Goal: Task Accomplishment & Management: Manage account settings

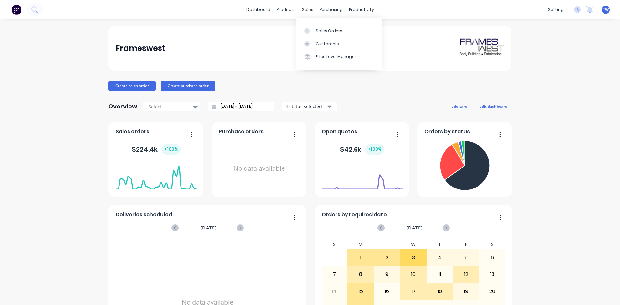
click at [330, 34] on link "Sales Orders" at bounding box center [339, 30] width 86 height 13
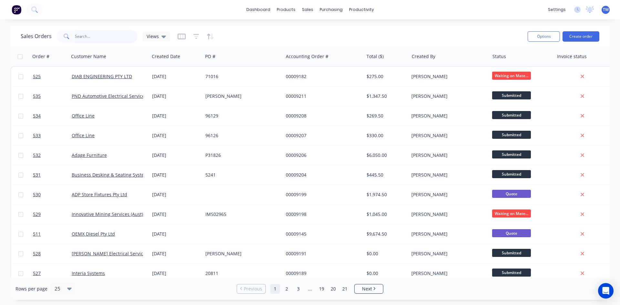
click at [98, 39] on input "text" at bounding box center [106, 36] width 63 height 13
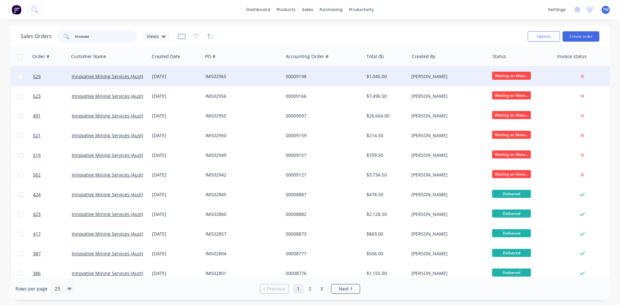
type input "innovat"
click at [355, 77] on div "00009198" at bounding box center [322, 76] width 72 height 6
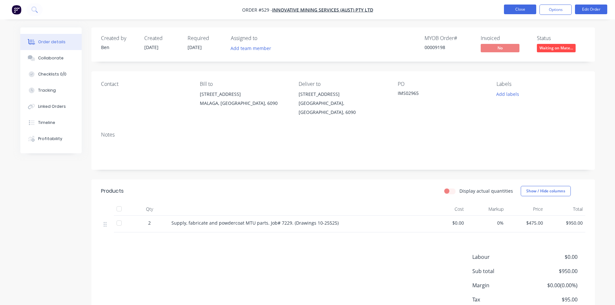
click at [510, 10] on button "Close" at bounding box center [520, 10] width 32 height 10
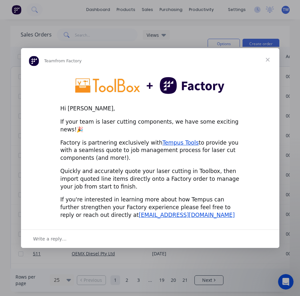
click at [266, 61] on span "Close" at bounding box center [267, 59] width 23 height 23
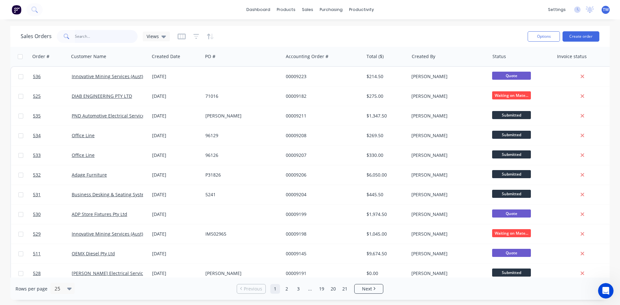
click at [120, 36] on input "text" at bounding box center [106, 36] width 63 height 13
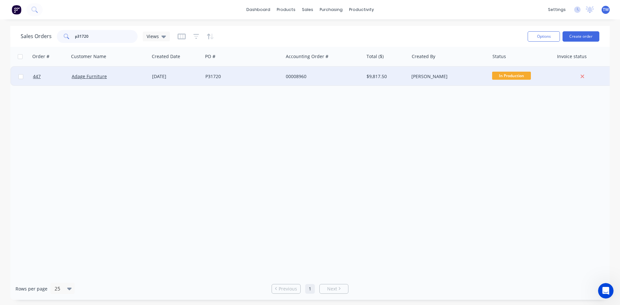
type input "p31720"
click at [300, 76] on span "In Production" at bounding box center [511, 76] width 39 height 8
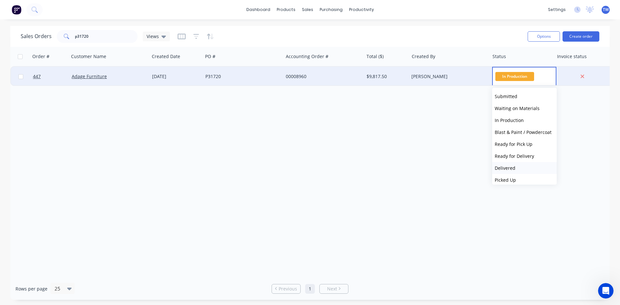
click at [300, 165] on button "Delivered" at bounding box center [524, 168] width 65 height 12
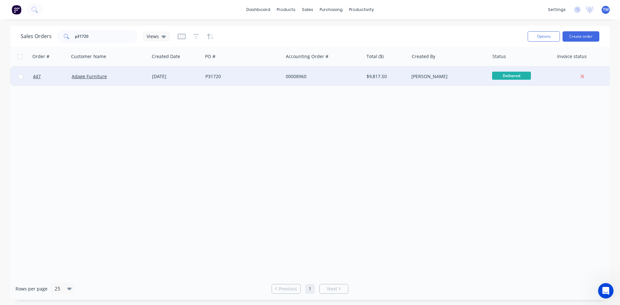
click at [300, 80] on div "[PERSON_NAME]" at bounding box center [449, 76] width 80 height 19
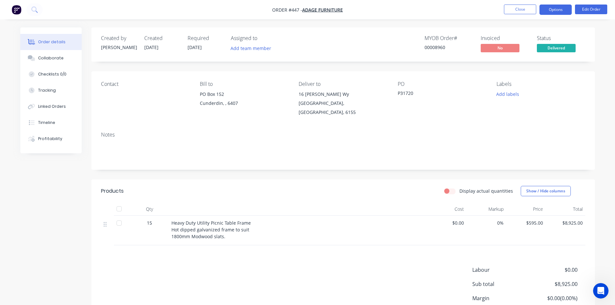
click at [300, 11] on button "Options" at bounding box center [555, 10] width 32 height 10
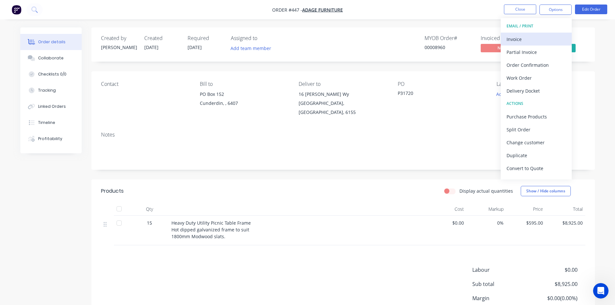
click at [300, 36] on div "Invoice" at bounding box center [535, 39] width 59 height 9
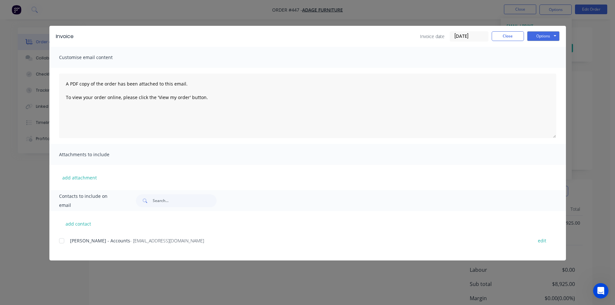
click at [62, 241] on div at bounding box center [61, 240] width 13 height 13
click at [300, 37] on button "Options" at bounding box center [543, 36] width 32 height 10
click at [300, 67] on button "Email" at bounding box center [547, 69] width 41 height 11
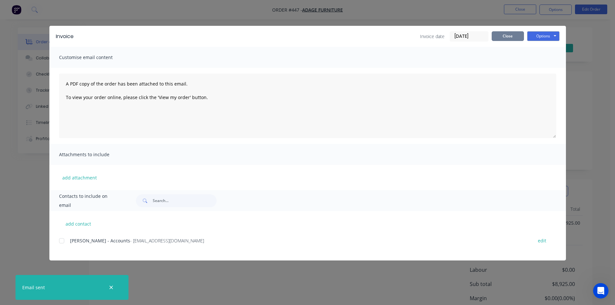
click at [300, 33] on button "Close" at bounding box center [508, 36] width 32 height 10
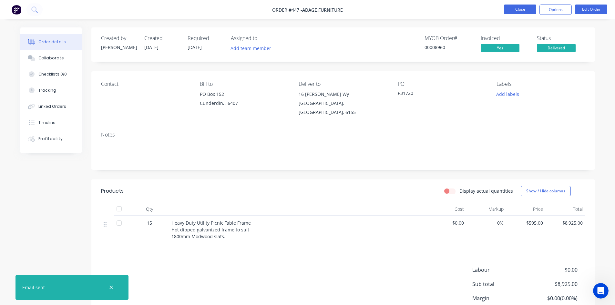
click at [300, 11] on button "Close" at bounding box center [520, 10] width 32 height 10
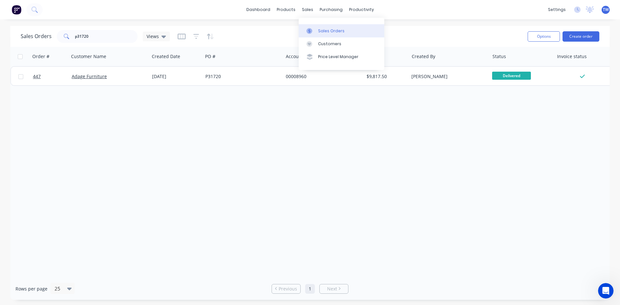
click at [300, 31] on div "Sales Orders" at bounding box center [331, 31] width 26 height 6
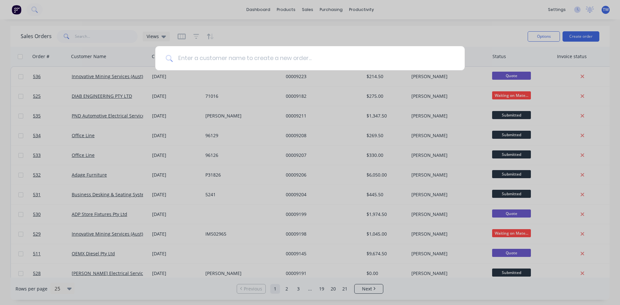
click at [273, 62] on input at bounding box center [313, 58] width 281 height 24
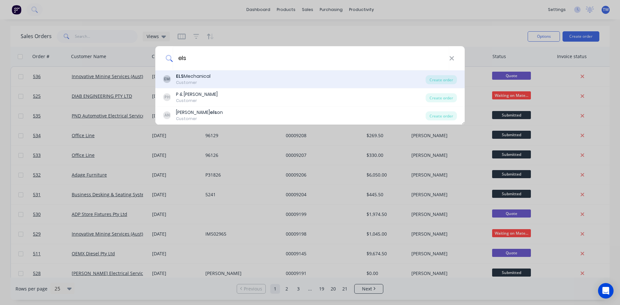
type input "els"
click at [183, 78] on b "ELS" at bounding box center [180, 76] width 8 height 6
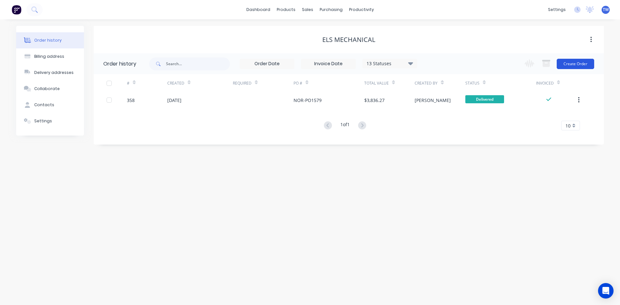
click at [579, 65] on button "Create Order" at bounding box center [574, 64] width 37 height 10
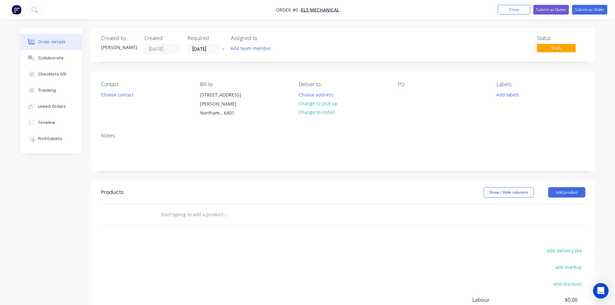
click at [222, 49] on icon at bounding box center [223, 49] width 3 height 3
click at [403, 93] on div at bounding box center [403, 94] width 10 height 9
click at [553, 188] on button "Add product" at bounding box center [566, 192] width 37 height 10
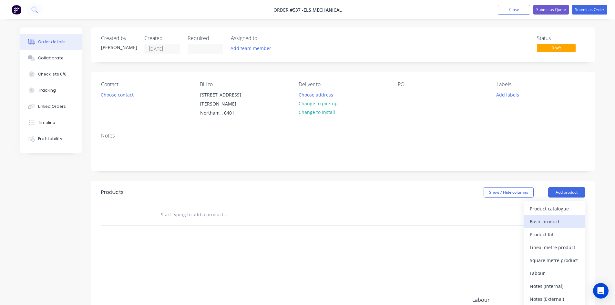
click at [558, 217] on div "Basic product" at bounding box center [555, 221] width 50 height 9
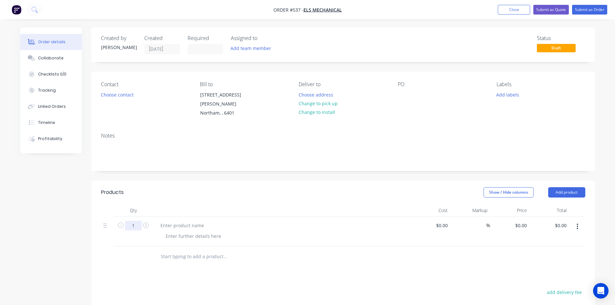
click at [138, 221] on input "1" at bounding box center [133, 226] width 17 height 10
type input "15"
click at [181, 221] on div at bounding box center [182, 225] width 54 height 9
click at [518, 221] on div "0 0" at bounding box center [510, 231] width 40 height 29
type input "$30.00"
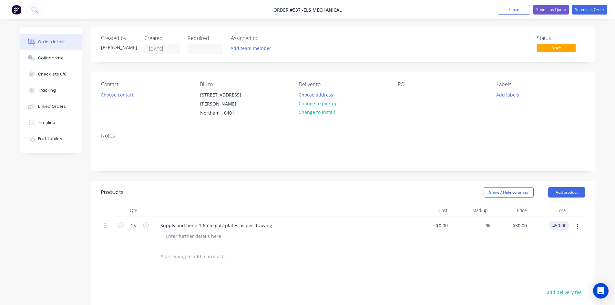
type input "$450.00"
click at [579, 6] on button "Submit as Order" at bounding box center [589, 10] width 35 height 10
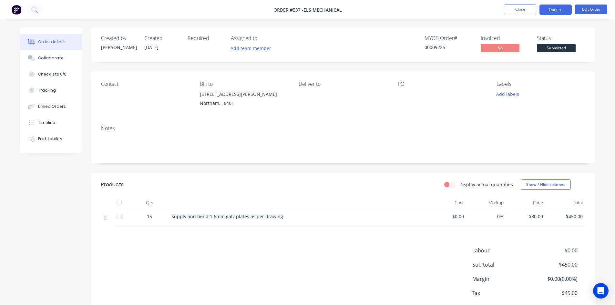
click at [559, 9] on button "Options" at bounding box center [555, 10] width 32 height 10
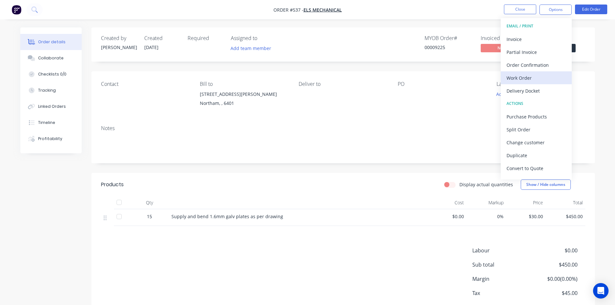
click at [529, 76] on div "Work Order" at bounding box center [535, 77] width 59 height 9
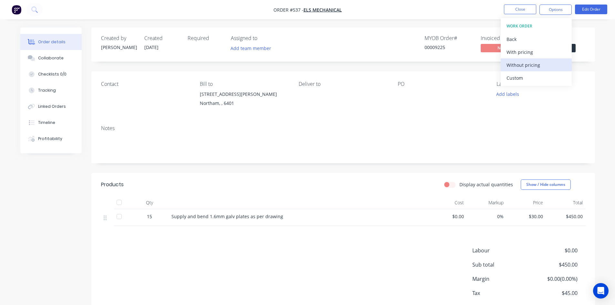
click at [527, 70] on button "Without pricing" at bounding box center [536, 64] width 71 height 13
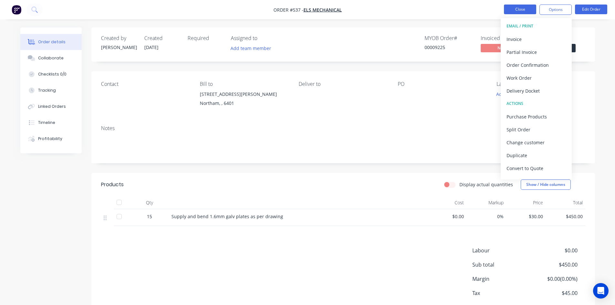
click at [518, 11] on button "Close" at bounding box center [520, 10] width 32 height 10
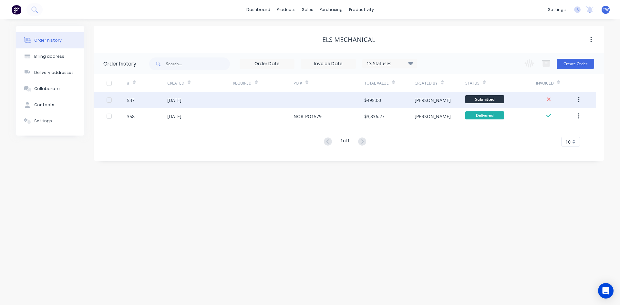
click at [444, 99] on div "Trevor" at bounding box center [439, 100] width 50 height 16
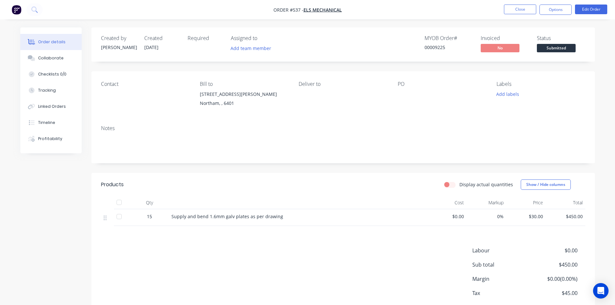
click at [402, 87] on div "PO" at bounding box center [442, 84] width 88 height 6
click at [400, 93] on div at bounding box center [438, 94] width 81 height 9
click at [593, 11] on button "Edit Order" at bounding box center [591, 10] width 32 height 10
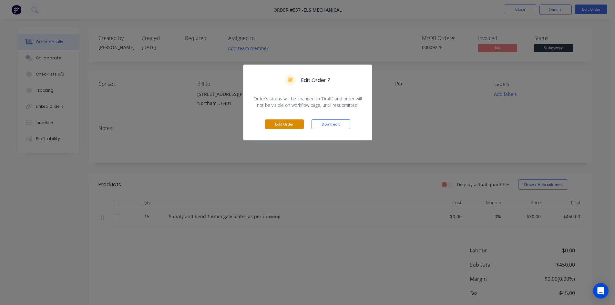
click at [282, 123] on button "Edit Order" at bounding box center [284, 124] width 39 height 10
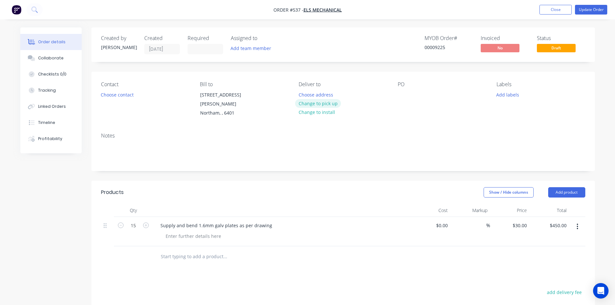
click at [309, 104] on button "Change to pick up" at bounding box center [318, 103] width 46 height 9
click at [401, 93] on div at bounding box center [403, 94] width 10 height 9
click at [564, 9] on button "Close" at bounding box center [555, 10] width 32 height 10
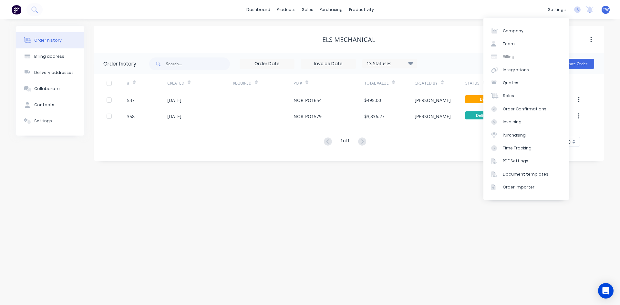
click at [486, 236] on div "Order history Billing address Delivery addresses Collaborate Contacts Settings …" at bounding box center [310, 162] width 620 height 286
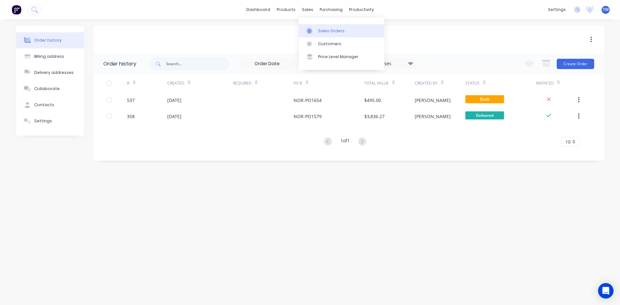
click at [325, 31] on div "Sales Orders" at bounding box center [331, 31] width 26 height 6
